Goal: Task Accomplishment & Management: Complete application form

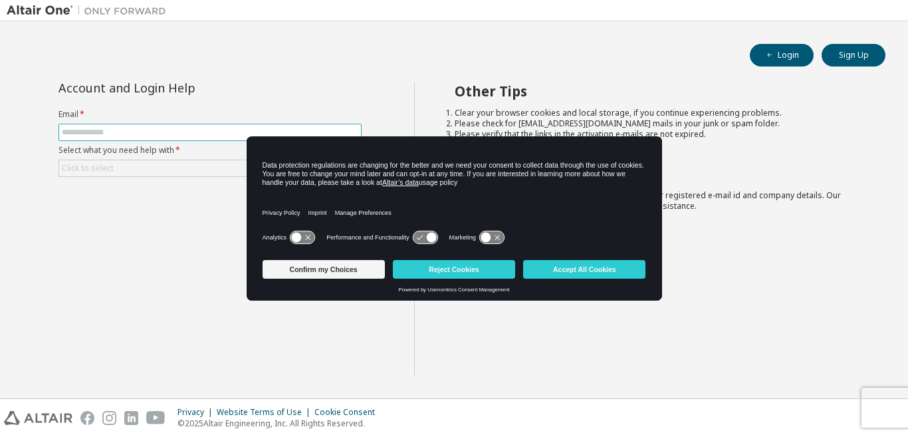
click at [142, 134] on input "text" at bounding box center [210, 132] width 296 height 11
type input "**********"
click at [555, 274] on button "Accept All Cookies" at bounding box center [584, 269] width 122 height 19
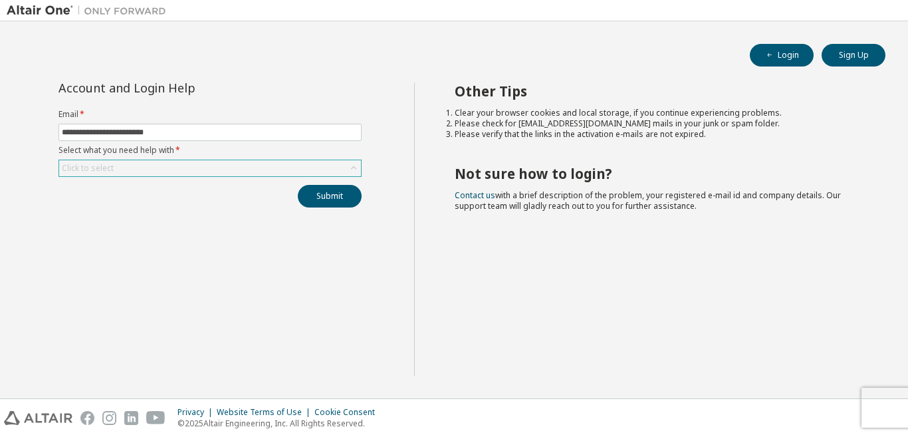
click at [141, 163] on div "Click to select" at bounding box center [210, 168] width 302 height 16
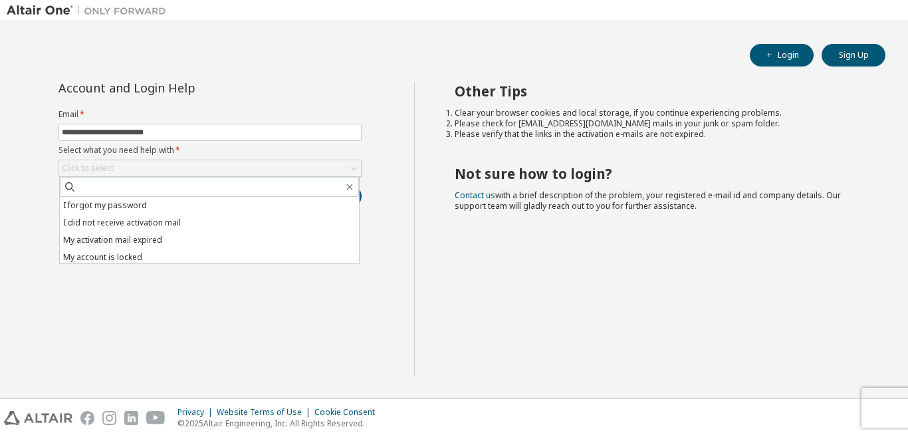
click at [470, 288] on div "Other Tips Clear your browser cookies and local storage, if you continue experi…" at bounding box center [658, 228] width 488 height 293
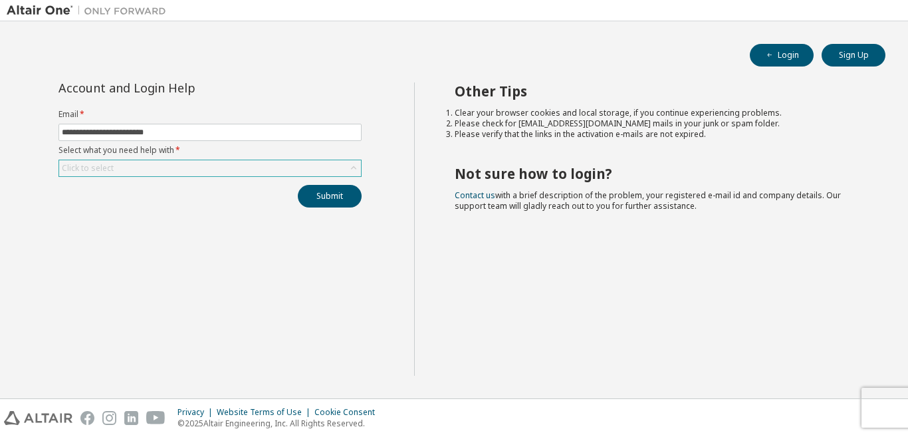
click at [172, 167] on div "Click to select" at bounding box center [210, 168] width 302 height 16
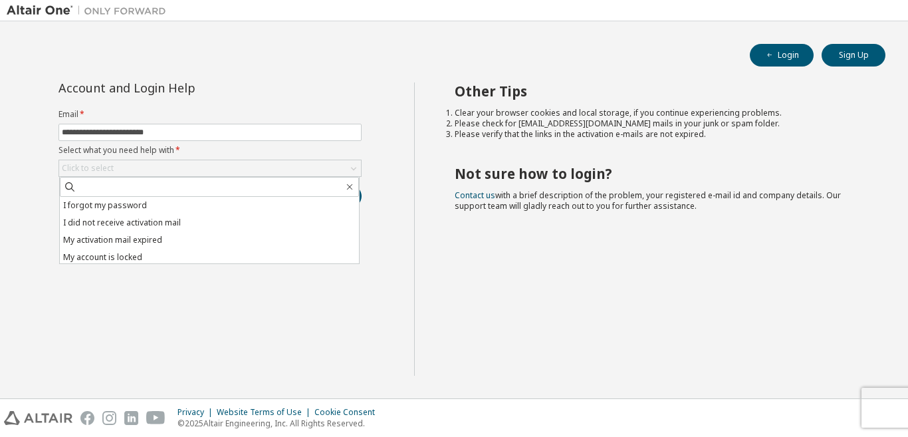
click at [578, 296] on div "Other Tips Clear your browser cookies and local storage, if you continue experi…" at bounding box center [658, 228] width 488 height 293
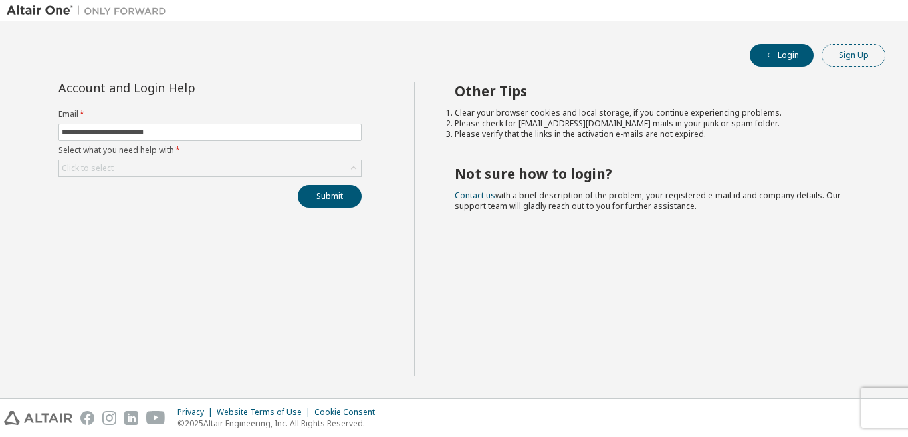
click at [848, 60] on button "Sign Up" at bounding box center [853, 55] width 64 height 23
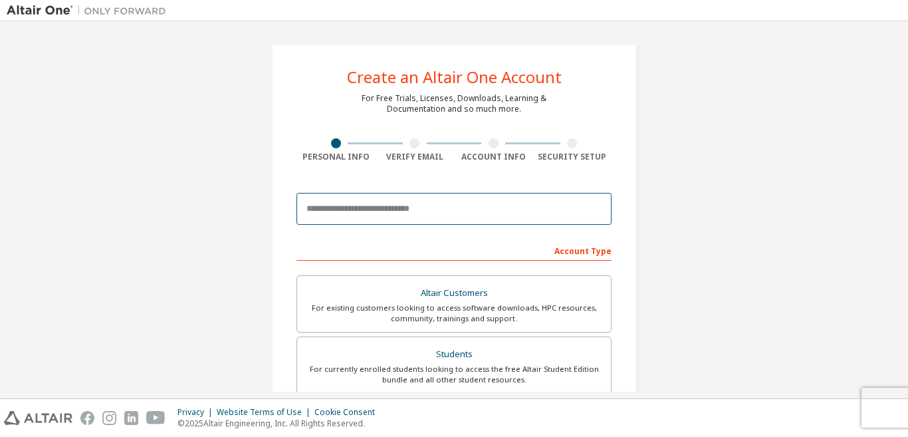
click at [415, 213] on input "email" at bounding box center [453, 209] width 315 height 32
type input "**********"
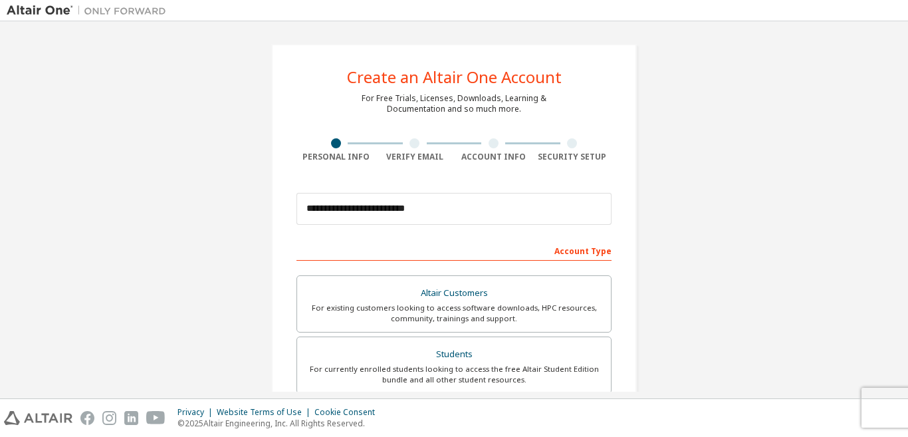
type input "**********"
type input "*****"
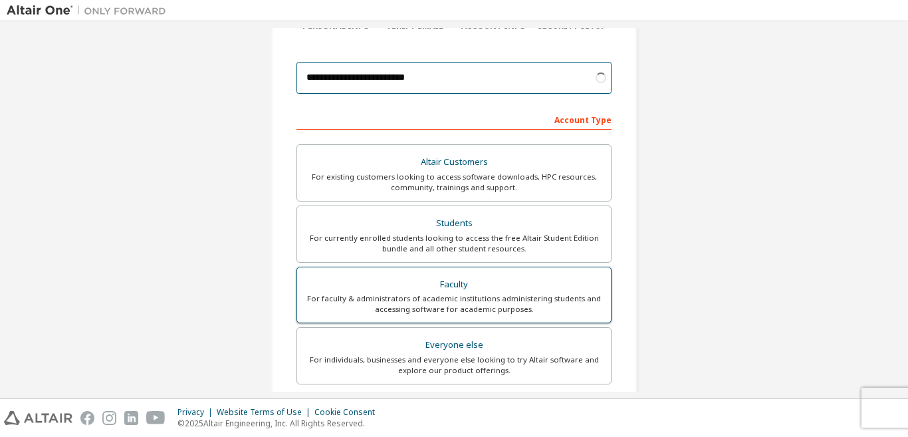
scroll to position [133, 0]
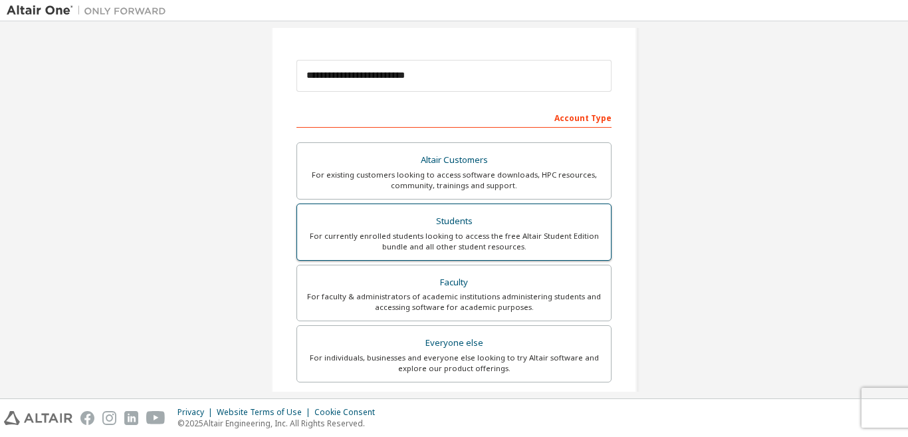
click at [431, 242] on div "For currently enrolled students looking to access the free Altair Student Editi…" at bounding box center [454, 241] width 298 height 21
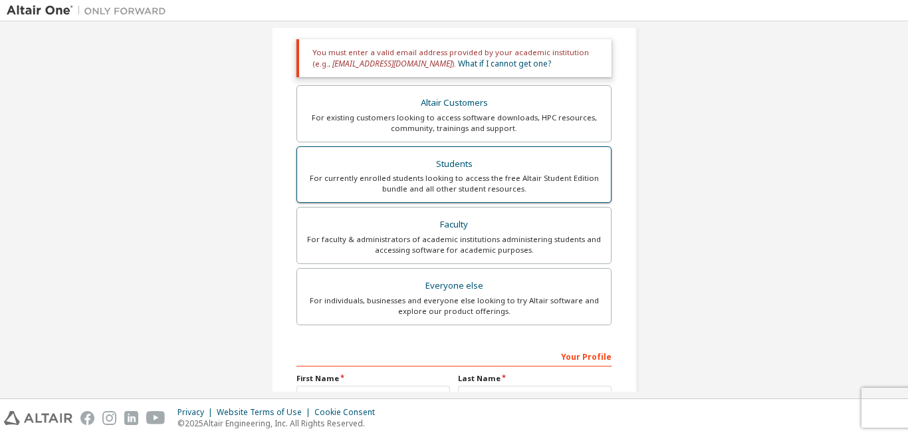
scroll to position [385, 0]
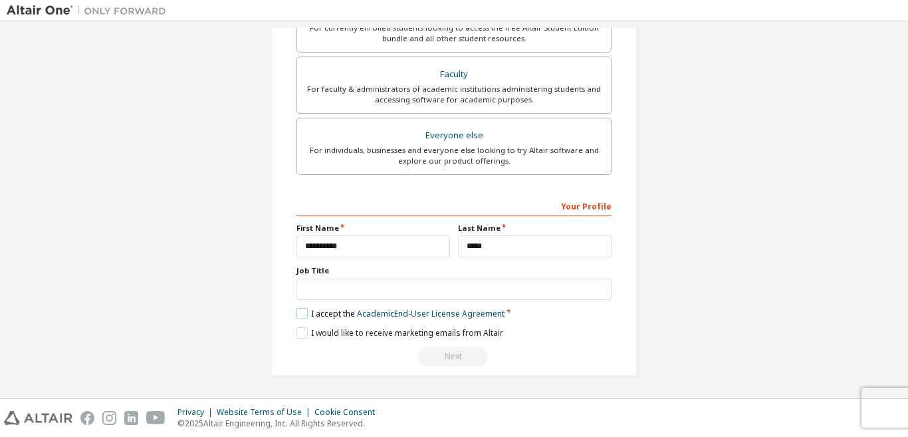
click at [304, 309] on label "I accept the Academic End-User License Agreement" at bounding box center [400, 313] width 208 height 11
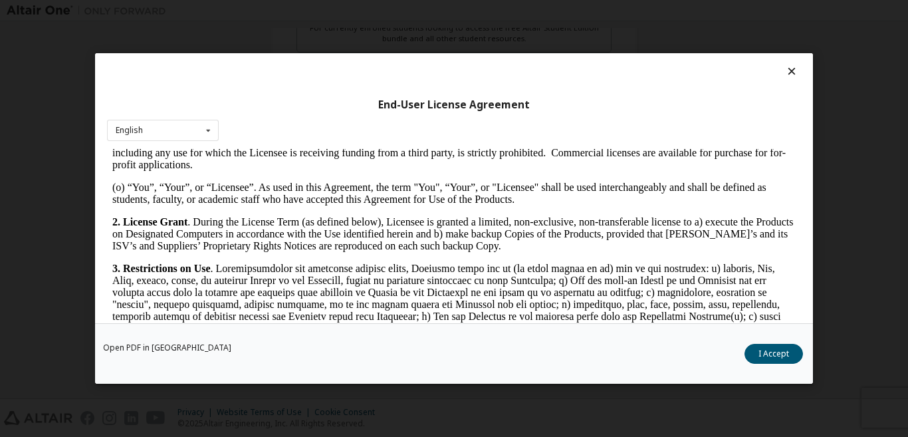
scroll to position [797, 0]
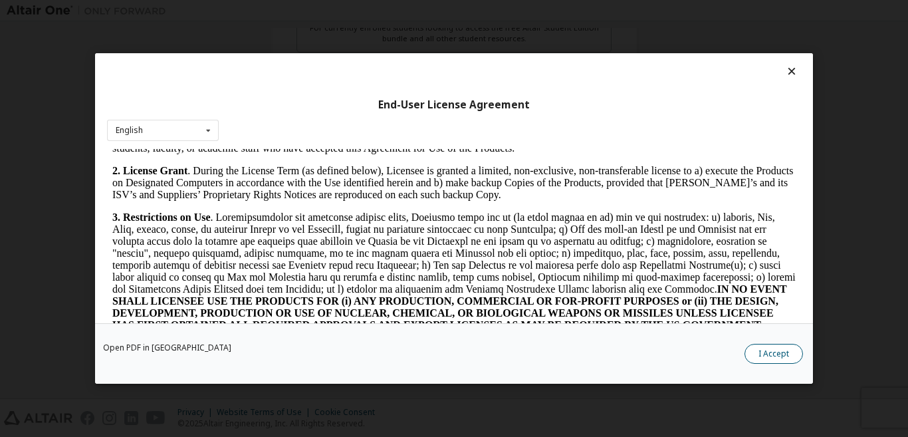
click at [765, 355] on button "I Accept" at bounding box center [773, 354] width 58 height 20
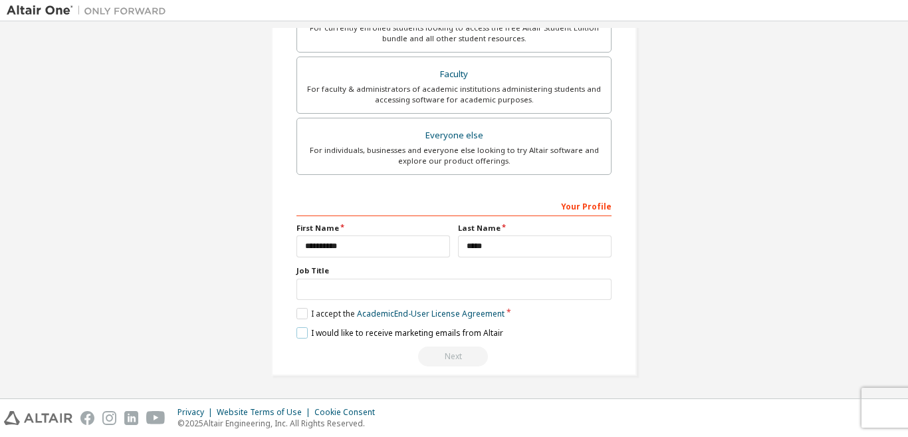
click at [301, 331] on label "I would like to receive marketing emails from Altair" at bounding box center [399, 332] width 207 height 11
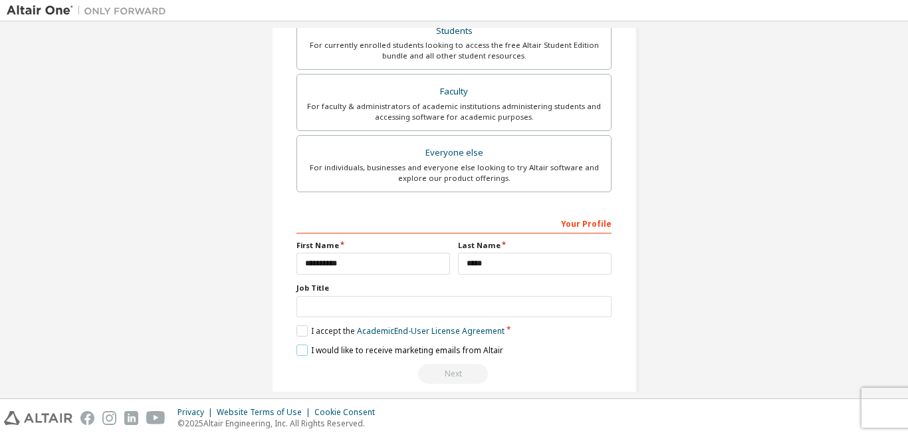
scroll to position [385, 0]
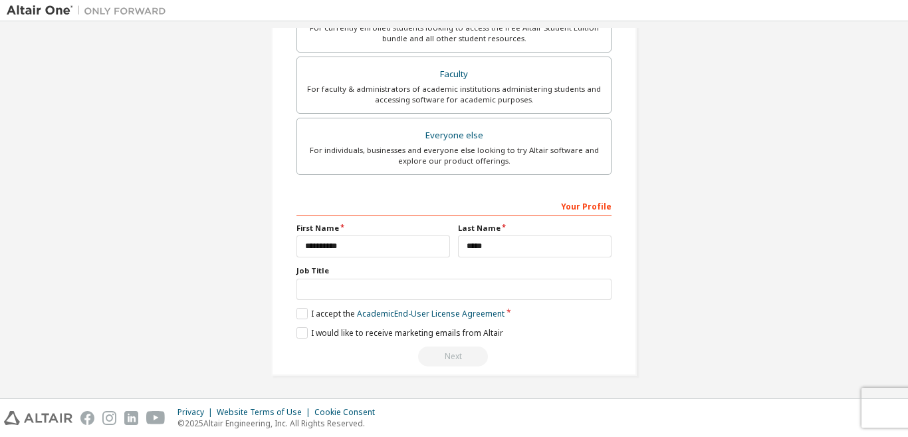
click at [460, 359] on div "Next" at bounding box center [453, 356] width 315 height 20
click at [301, 334] on label "I would like to receive marketing emails from Altair" at bounding box center [399, 332] width 207 height 11
click at [413, 315] on link "Academic End-User License Agreement" at bounding box center [431, 313] width 148 height 11
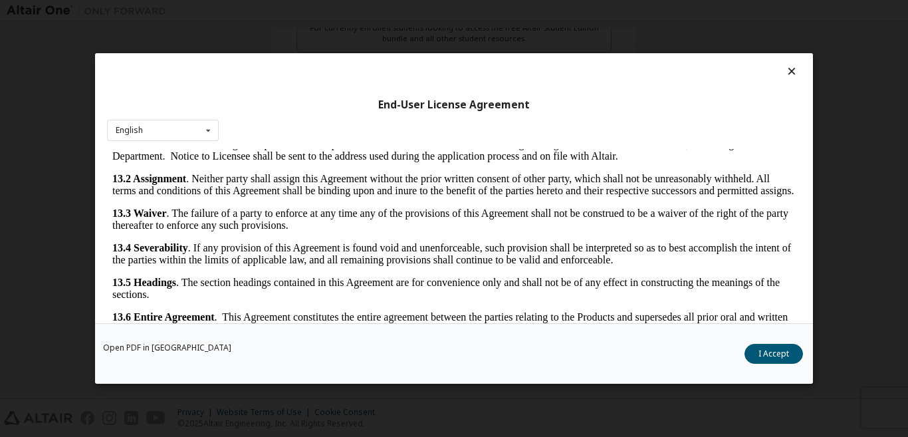
scroll to position [38, 0]
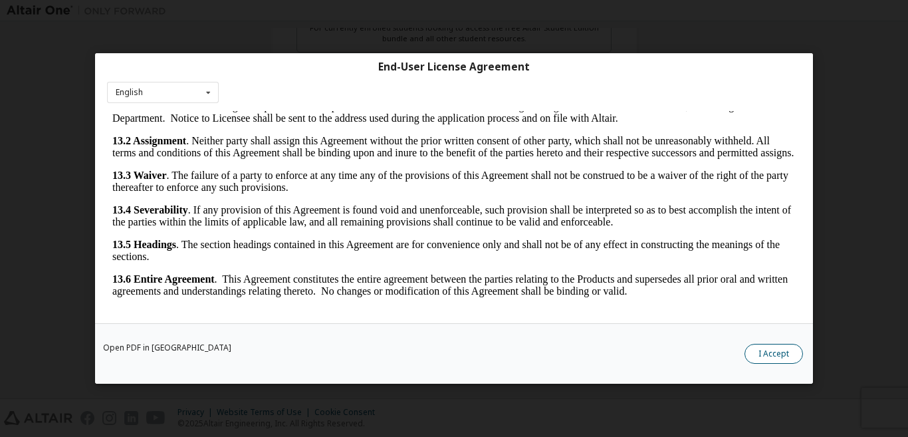
click at [789, 354] on button "I Accept" at bounding box center [773, 354] width 58 height 20
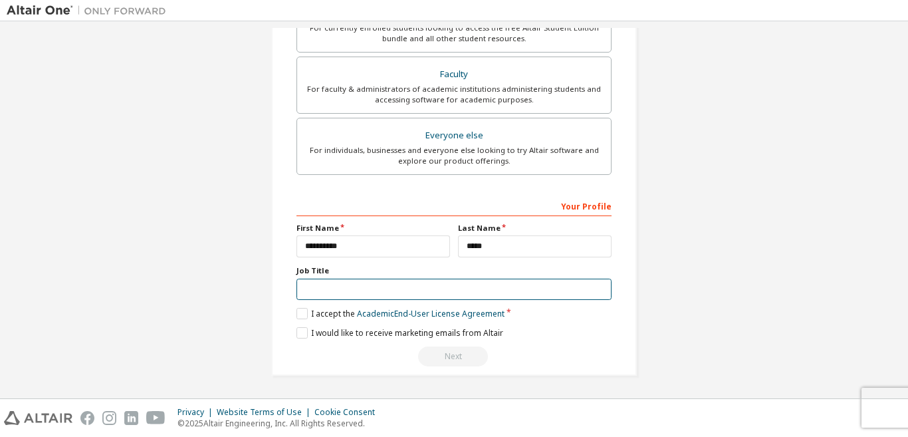
click at [389, 281] on input "text" at bounding box center [453, 289] width 315 height 22
type input "*"
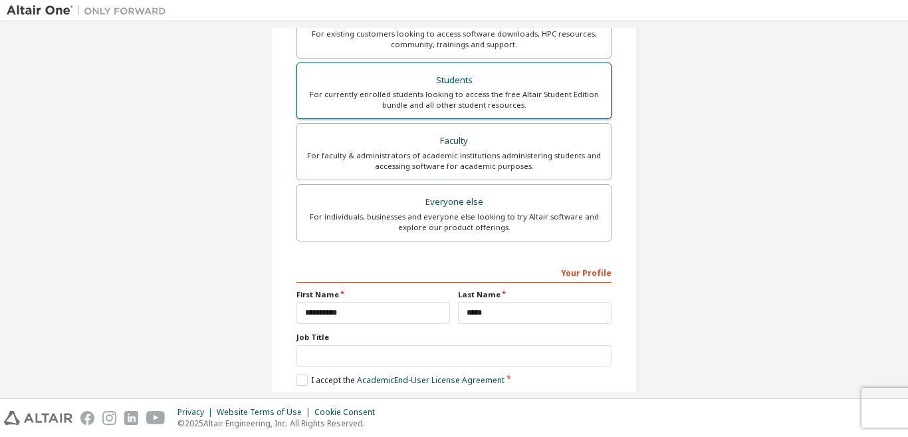
click at [470, 106] on div "For currently enrolled students looking to access the free Altair Student Editi…" at bounding box center [454, 99] width 298 height 21
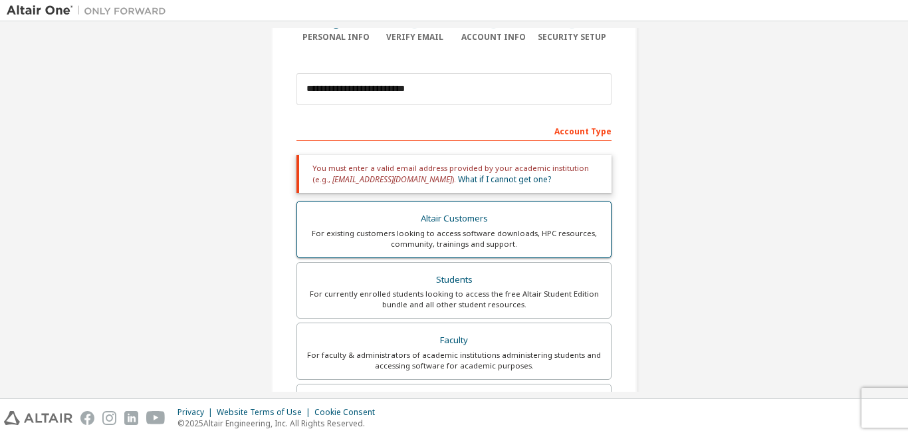
scroll to position [53, 0]
